Goal: Check status: Check status

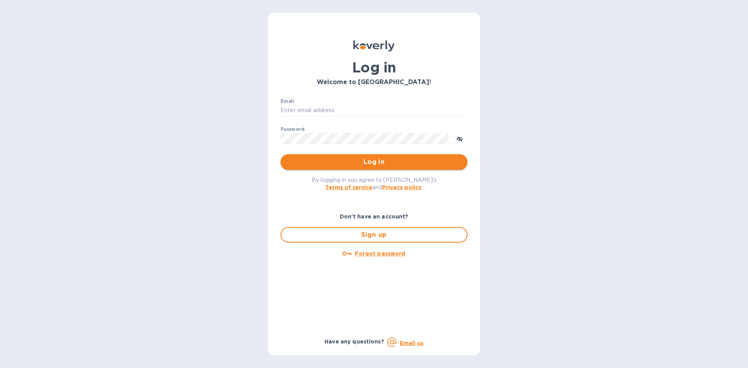
type input "[EMAIL_ADDRESS][DOMAIN_NAME]"
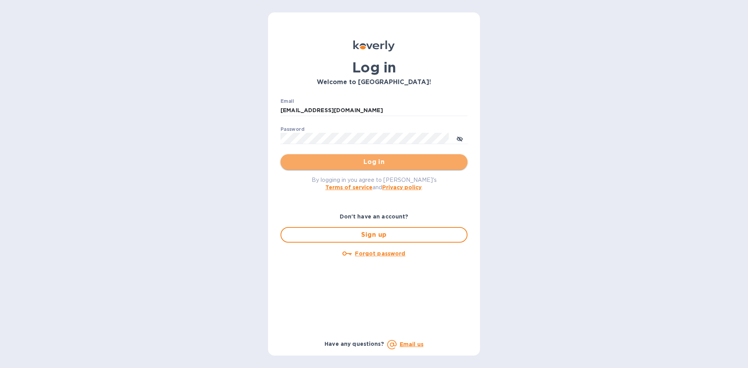
click at [345, 165] on span "Log in" at bounding box center [374, 161] width 174 height 9
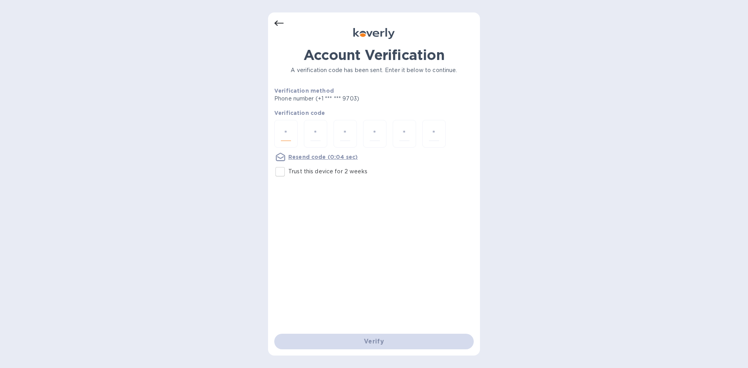
click at [284, 128] on input "number" at bounding box center [286, 134] width 10 height 14
type input "2"
type input "0"
type input "5"
type input "9"
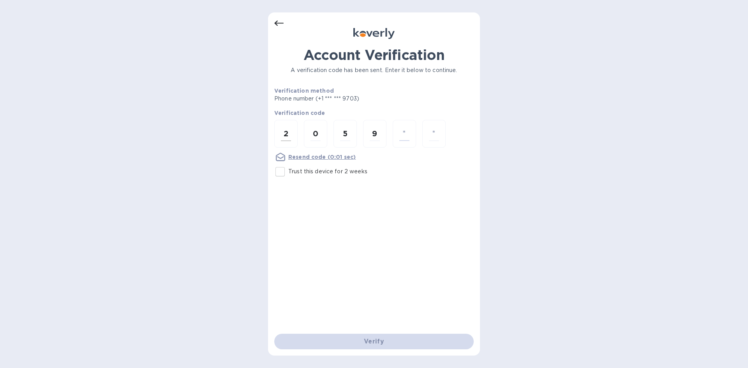
type input "0"
type input "1"
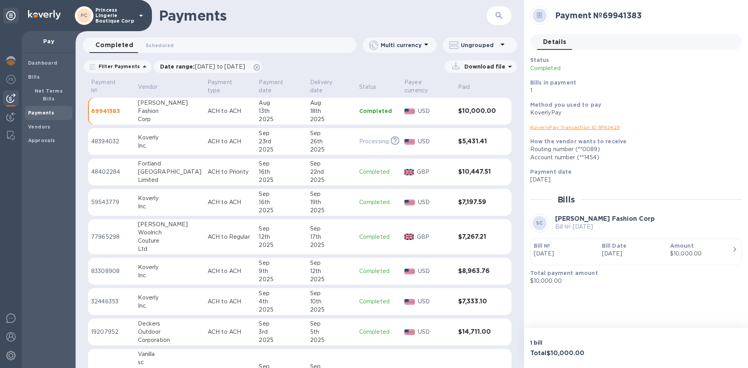
click at [161, 229] on div "Woolrich" at bounding box center [169, 233] width 63 height 8
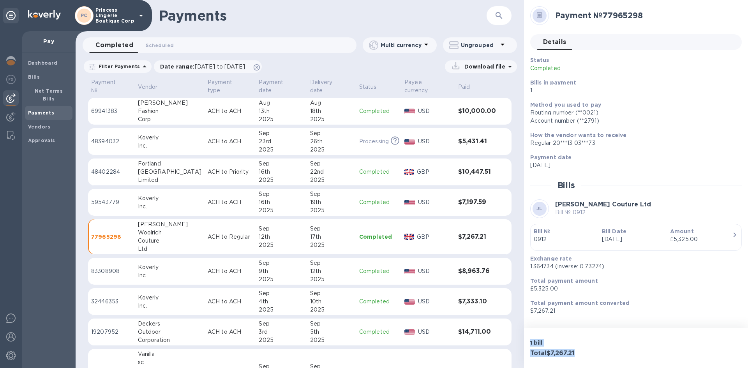
drag, startPoint x: 576, startPoint y: 356, endPoint x: 530, endPoint y: 345, distance: 47.5
click at [530, 345] on div "1 bill Total $7,267.21" at bounding box center [581, 347] width 106 height 21
click at [530, 345] on p "1 bill" at bounding box center [581, 343] width 103 height 8
drag, startPoint x: 530, startPoint y: 341, endPoint x: 579, endPoint y: 352, distance: 50.2
click at [579, 352] on div "1 bill Total $7,267.21" at bounding box center [581, 347] width 106 height 21
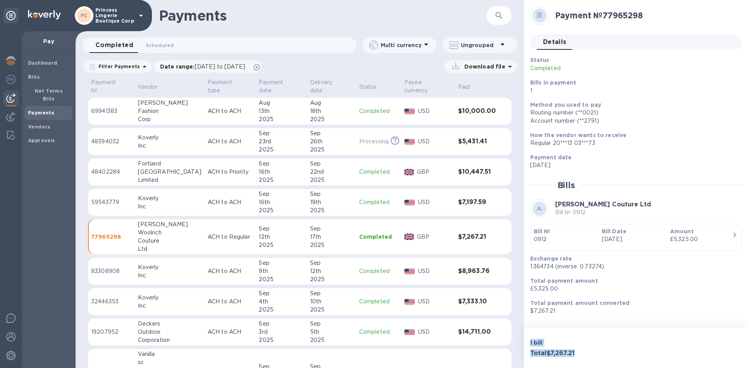
click at [579, 352] on h3 "Total $7,267.21" at bounding box center [581, 353] width 103 height 7
